Goal: Information Seeking & Learning: Check status

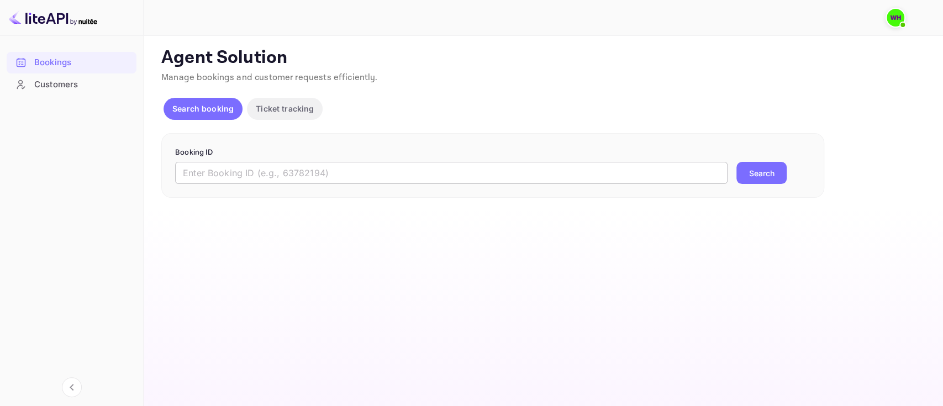
click at [274, 175] on input "text" at bounding box center [451, 173] width 552 height 22
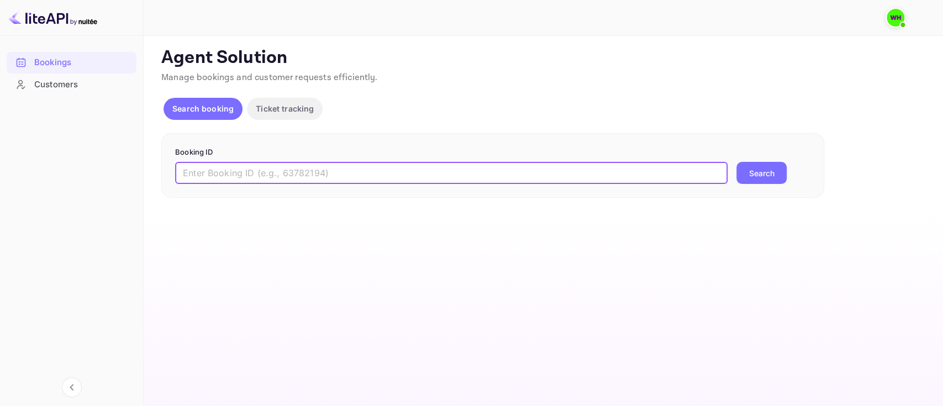
paste input "9402203"
type input "9402203"
click at [736, 162] on button "Search" at bounding box center [761, 173] width 50 height 22
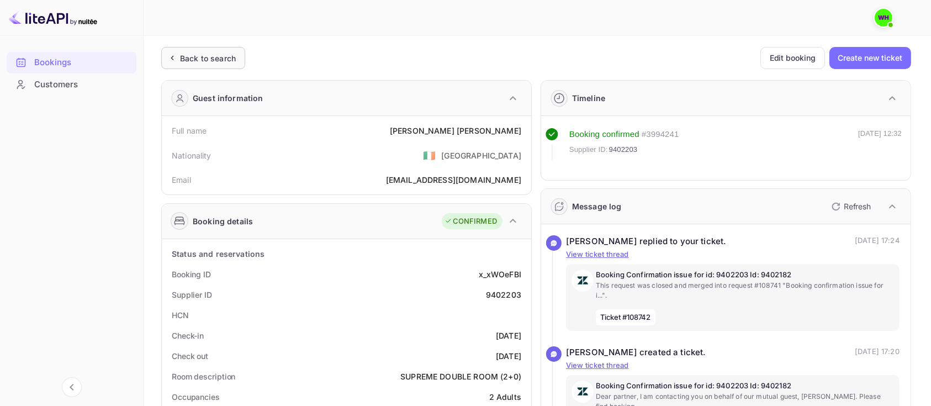
click at [184, 55] on div "Back to search" at bounding box center [208, 58] width 56 height 12
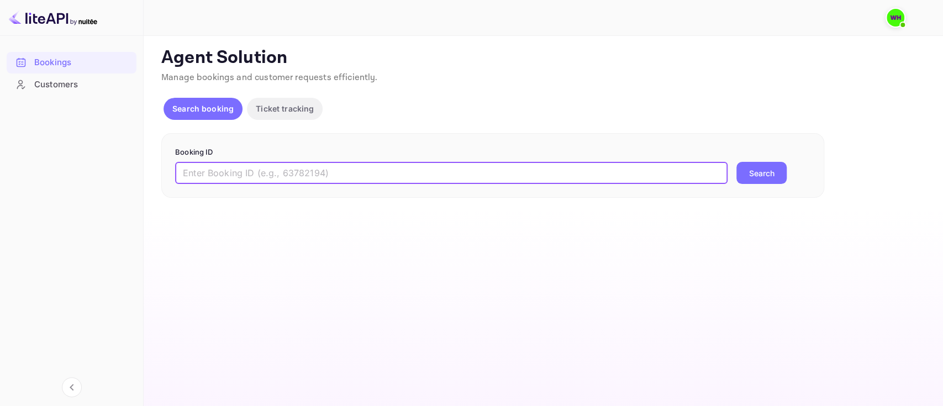
click at [362, 170] on input "text" at bounding box center [451, 173] width 552 height 22
paste input "9402203"
type input "9402203"
click at [736, 162] on button "Search" at bounding box center [761, 173] width 50 height 22
